Goal: Information Seeking & Learning: Learn about a topic

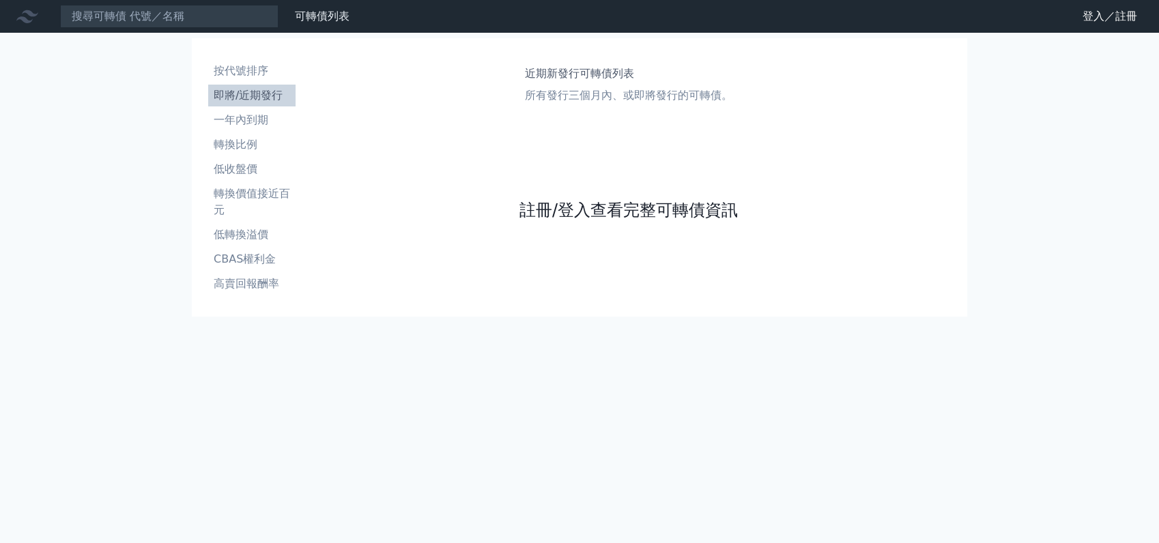
click at [624, 214] on link "註冊/登入查看完整可轉債資訊" at bounding box center [629, 210] width 218 height 22
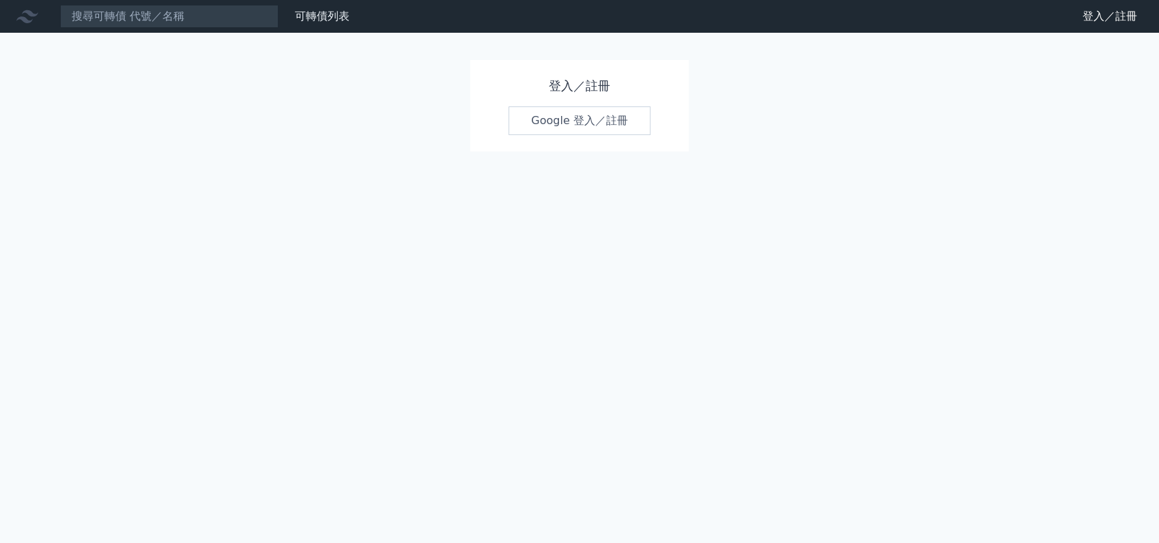
click at [609, 120] on link "Google 登入／註冊" at bounding box center [580, 121] width 142 height 29
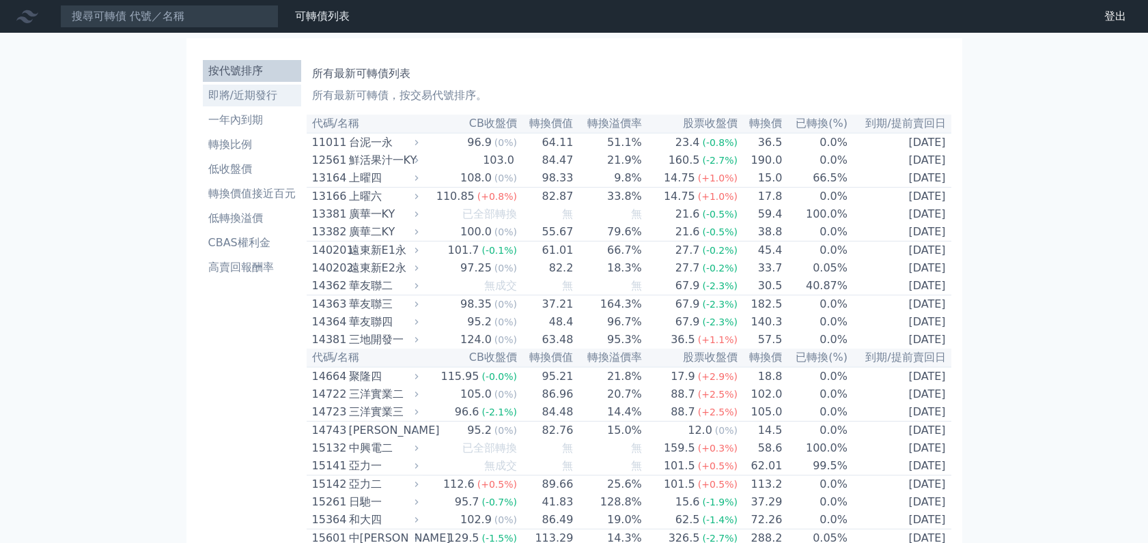
click at [223, 90] on li "即將/近期發行" at bounding box center [252, 95] width 98 height 16
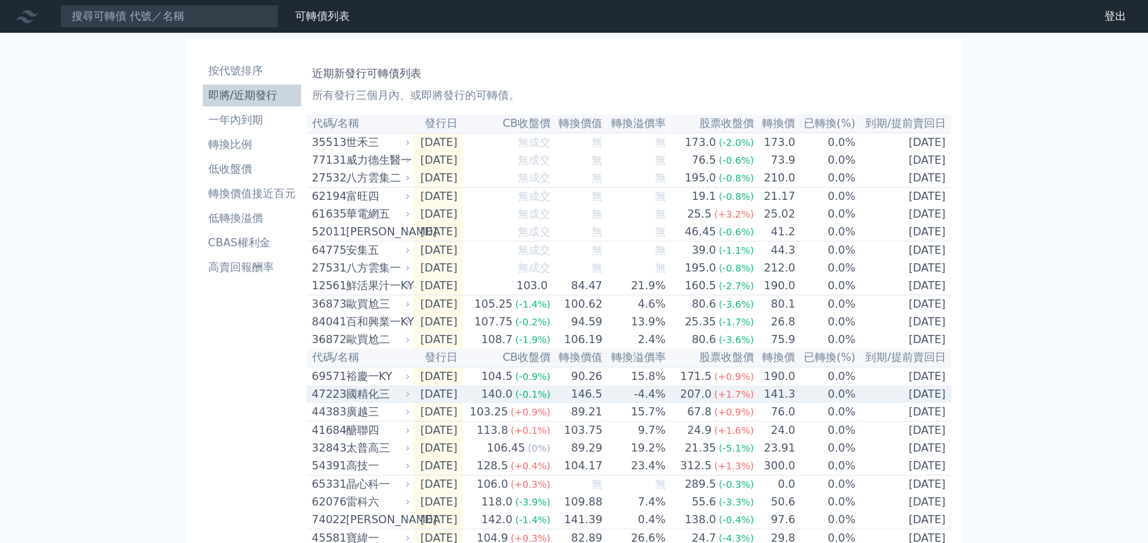
click at [752, 400] on span "(+1.7%)" at bounding box center [734, 394] width 40 height 11
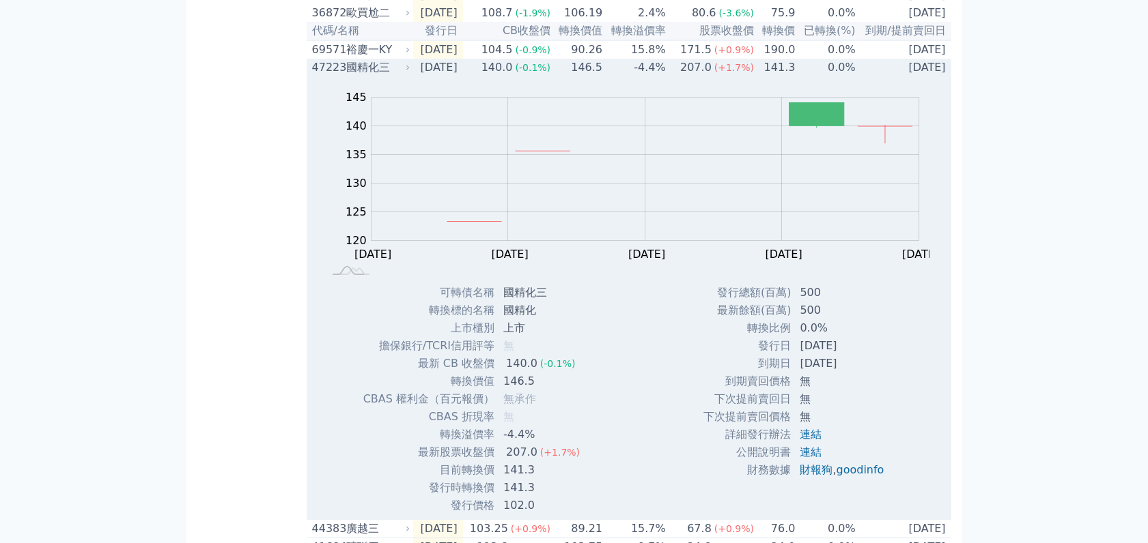
scroll to position [379, 0]
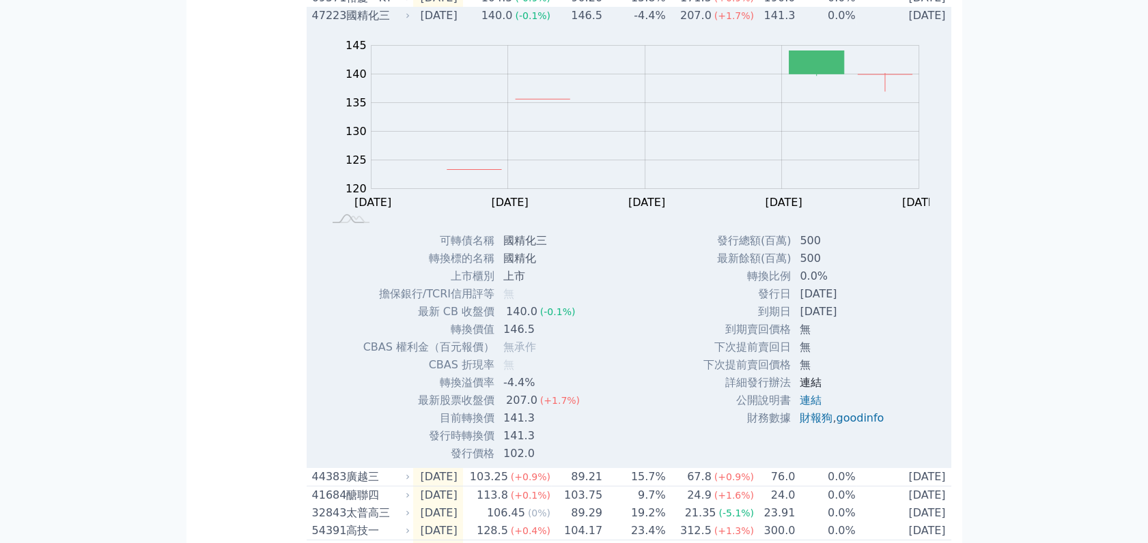
click at [808, 389] on link "連結" at bounding box center [811, 382] width 22 height 13
